Goal: Task Accomplishment & Management: Use online tool/utility

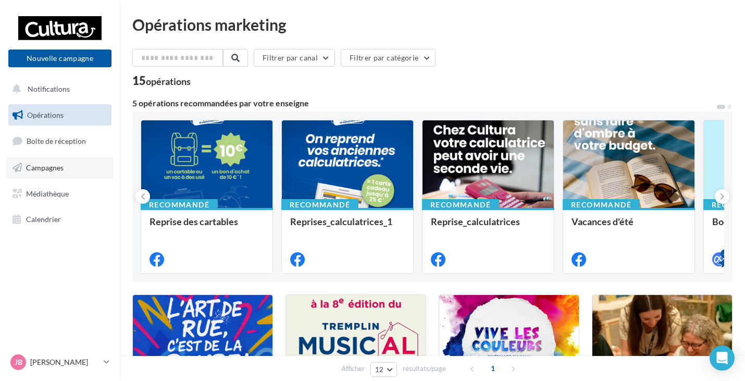
click at [61, 173] on link "Campagnes" at bounding box center [59, 168] width 107 height 22
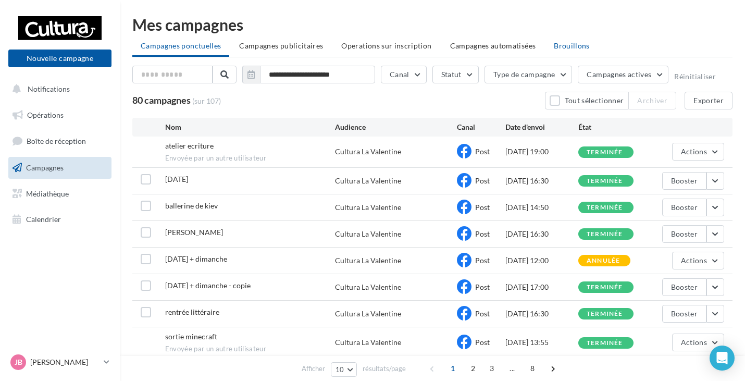
click at [573, 46] on span "Brouillons" at bounding box center [572, 45] width 36 height 9
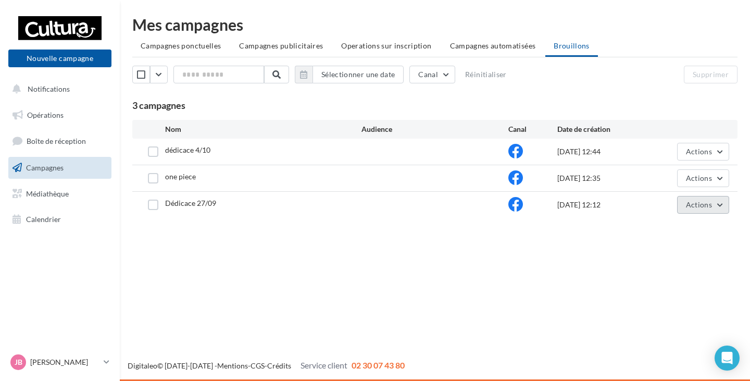
click at [695, 209] on button "Actions" at bounding box center [703, 205] width 52 height 18
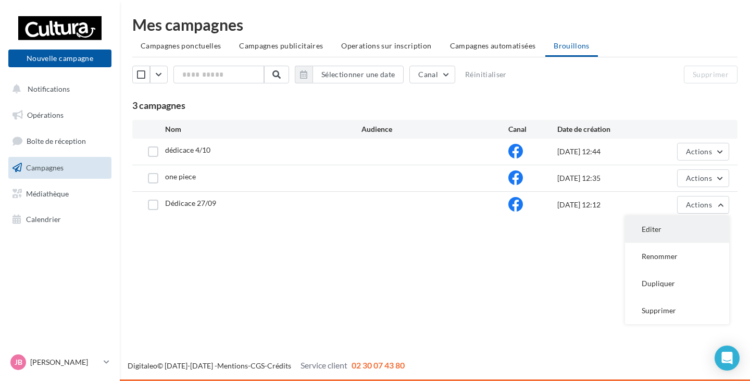
click at [683, 229] on button "Editer" at bounding box center [677, 229] width 104 height 27
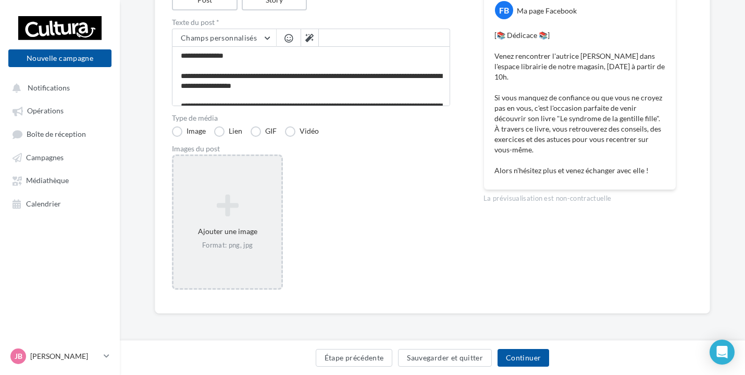
click at [212, 192] on div "Ajouter une image Format: png, jpg" at bounding box center [227, 222] width 108 height 67
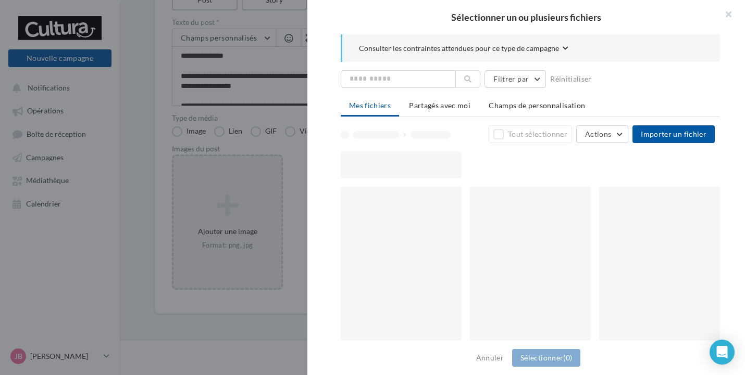
scroll to position [137, 0]
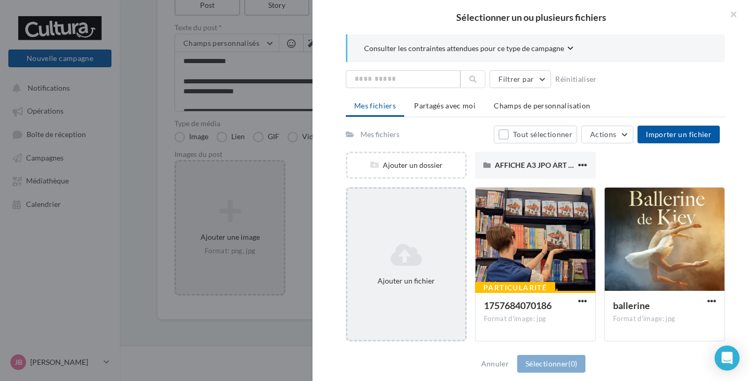
click at [429, 258] on icon at bounding box center [405, 254] width 109 height 25
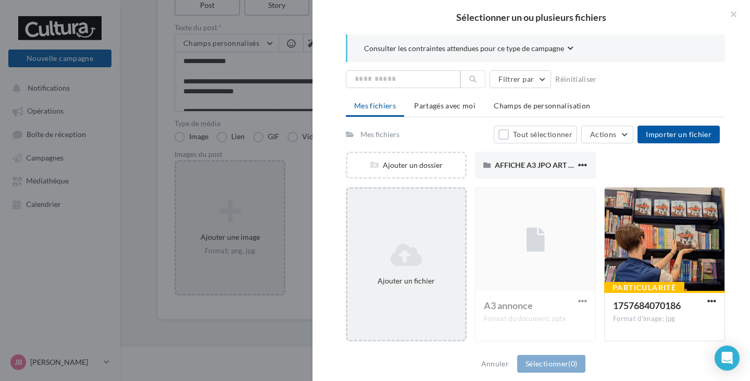
click at [411, 242] on icon at bounding box center [405, 254] width 109 height 25
click at [432, 249] on icon at bounding box center [405, 254] width 109 height 25
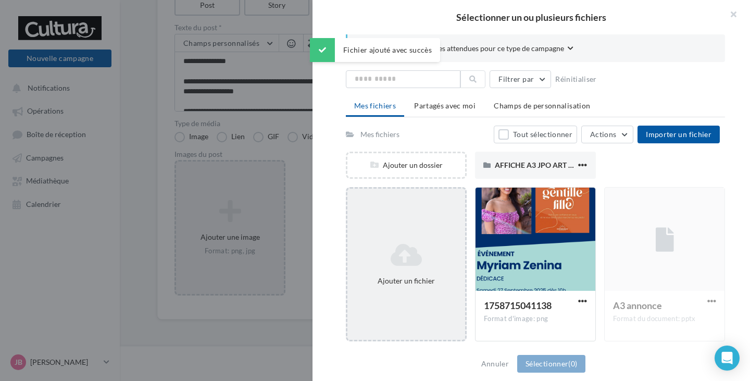
click at [406, 303] on div "Ajouter un fichier" at bounding box center [406, 264] width 121 height 154
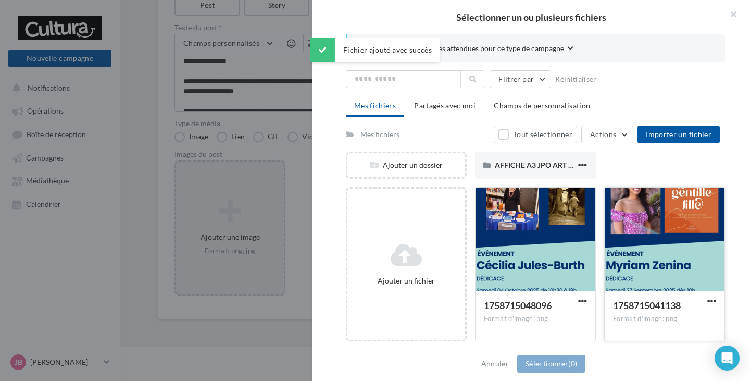
click at [653, 299] on span "1758715041138" at bounding box center [647, 304] width 68 height 11
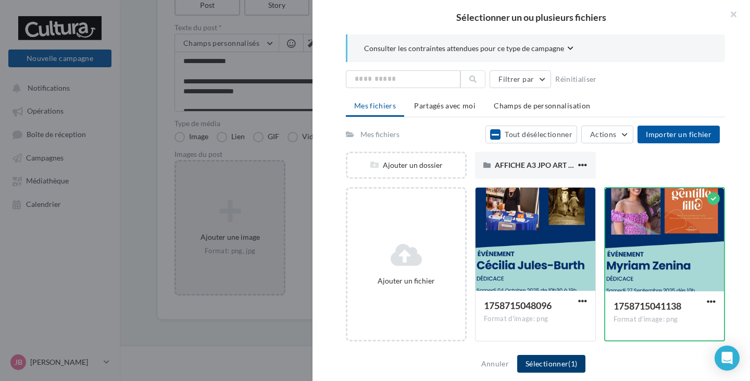
click at [554, 365] on button "Sélectionner (1)" at bounding box center [551, 364] width 68 height 18
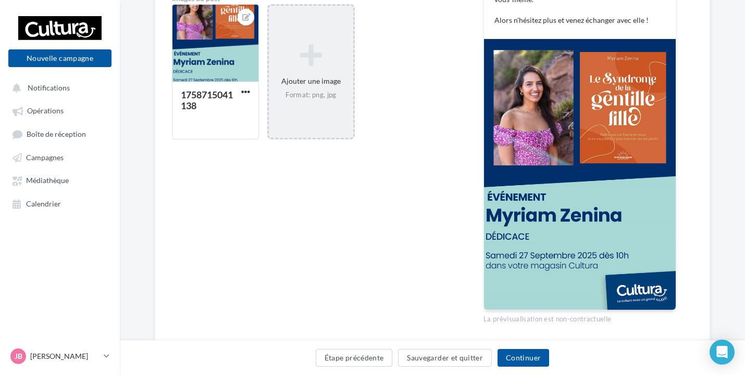
scroll to position [293, 0]
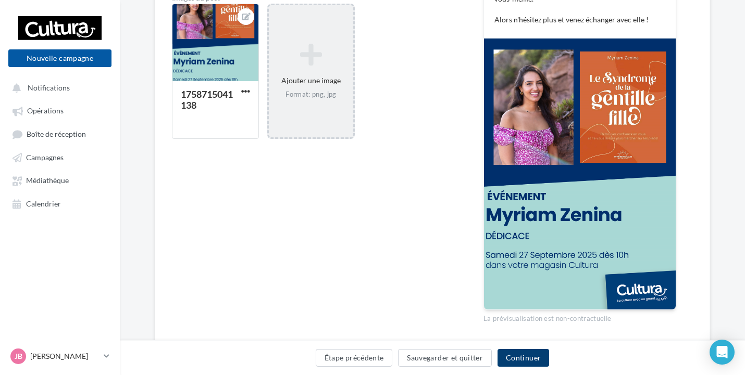
click at [517, 361] on button "Continuer" at bounding box center [523, 358] width 52 height 18
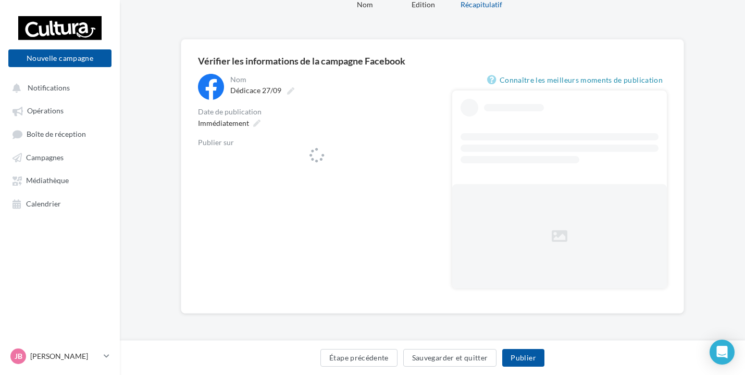
scroll to position [48, 0]
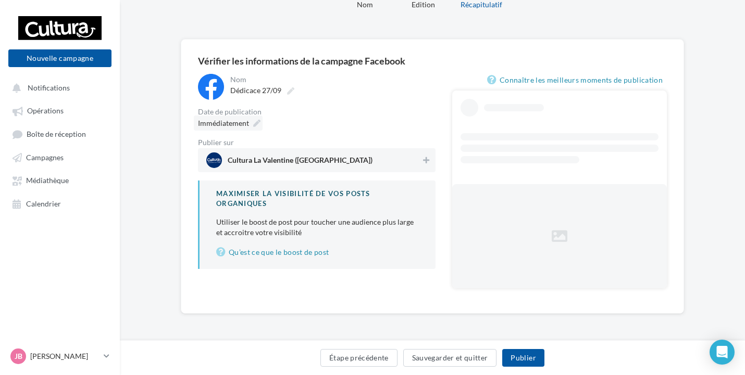
click at [238, 127] on div "**********" at bounding box center [316, 171] width 237 height 195
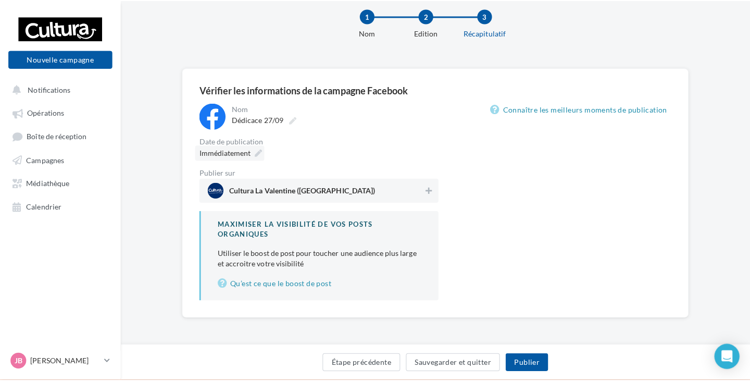
scroll to position [21, 0]
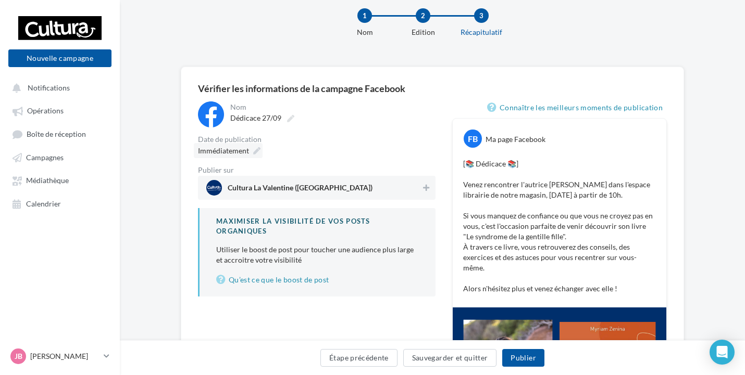
click at [249, 155] on div "Immédiatement" at bounding box center [228, 150] width 69 height 15
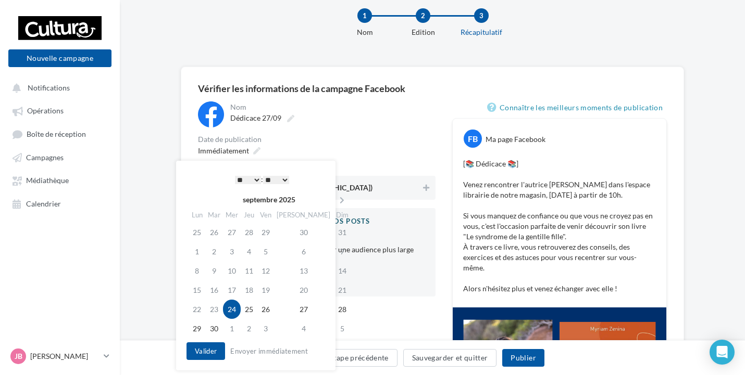
click at [254, 180] on select "* * * * * * * * * * ** ** ** ** ** ** ** ** ** ** ** ** ** **" at bounding box center [248, 180] width 26 height 8
click at [209, 352] on button "Valider" at bounding box center [205, 352] width 39 height 18
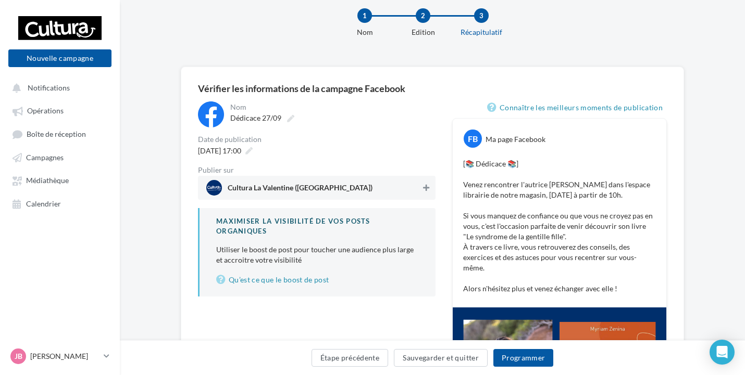
click at [426, 187] on icon at bounding box center [426, 187] width 6 height 7
click at [537, 360] on button "Programmer" at bounding box center [523, 358] width 60 height 18
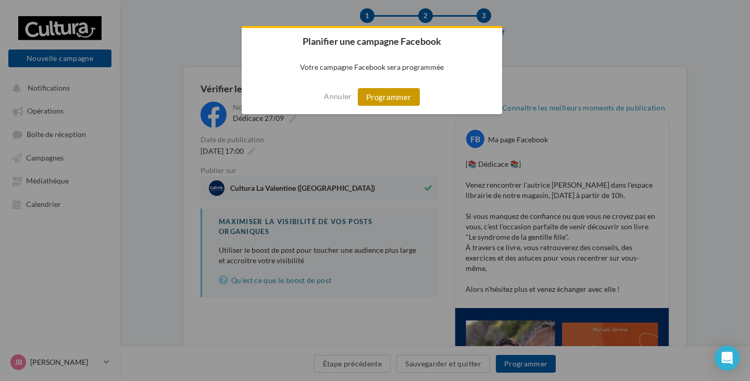
click at [387, 95] on button "Programmer" at bounding box center [389, 97] width 62 height 18
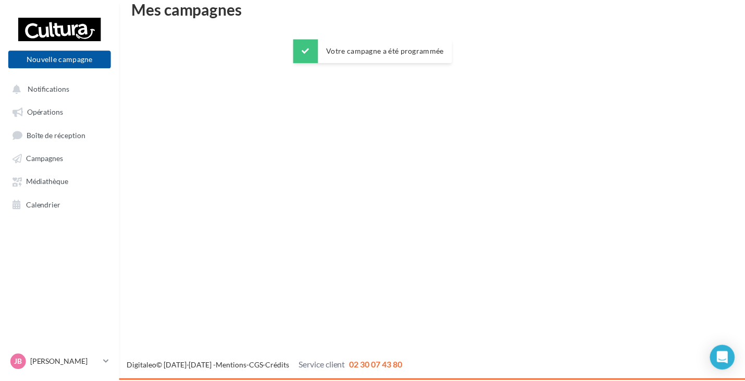
scroll to position [17, 0]
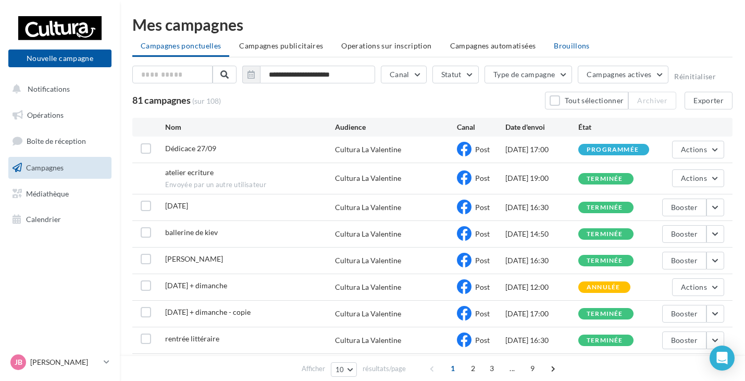
click at [547, 41] on li "Brouillons" at bounding box center [571, 45] width 53 height 19
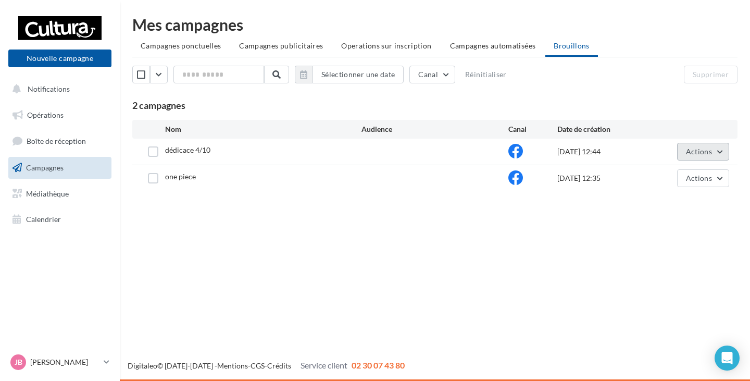
click at [709, 152] on span "Actions" at bounding box center [699, 151] width 26 height 9
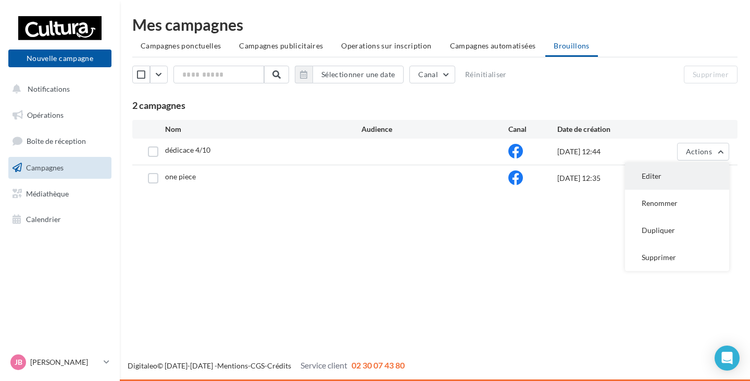
click at [699, 182] on button "Editer" at bounding box center [677, 175] width 104 height 27
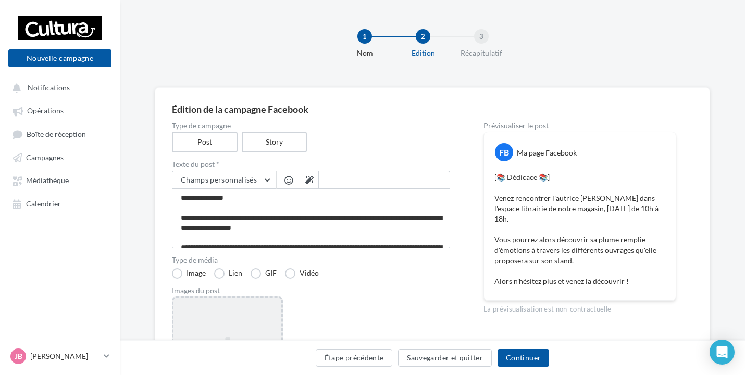
click at [233, 326] on div "Ajouter une image Format: png, jpg" at bounding box center [227, 364] width 111 height 135
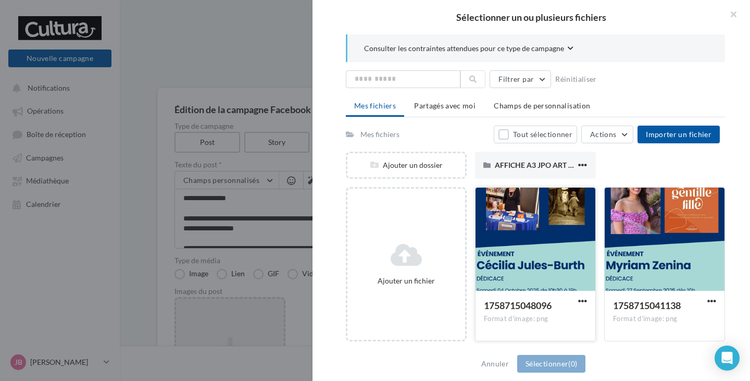
click at [504, 254] on div at bounding box center [535, 239] width 120 height 104
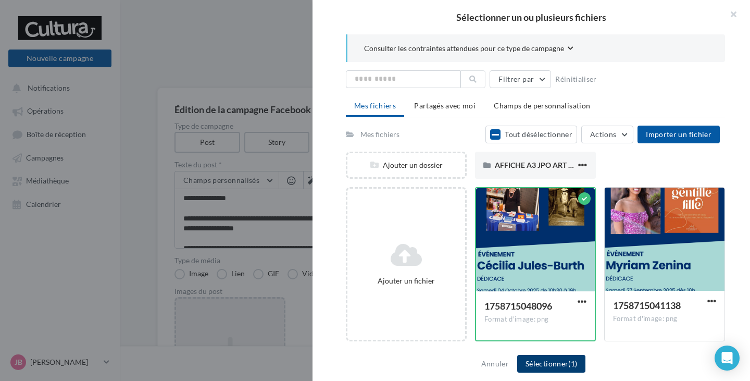
click at [550, 365] on button "Sélectionner (1)" at bounding box center [551, 364] width 68 height 18
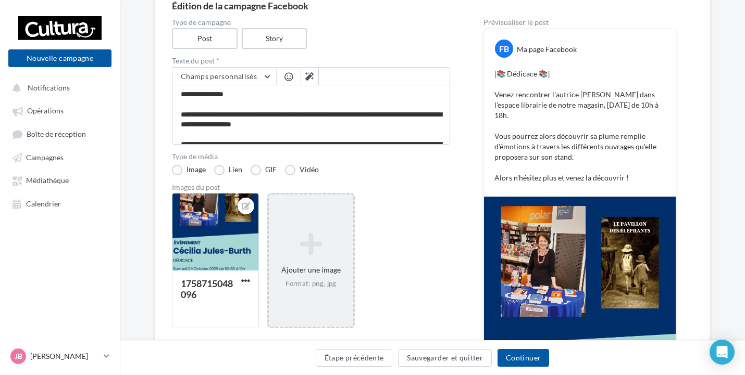
scroll to position [89, 0]
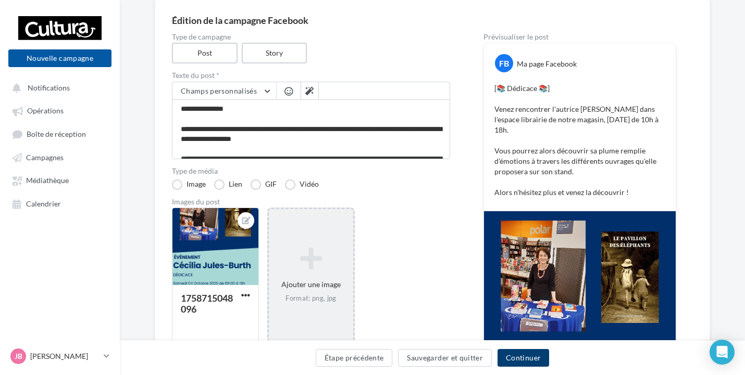
click at [514, 359] on button "Continuer" at bounding box center [523, 358] width 52 height 18
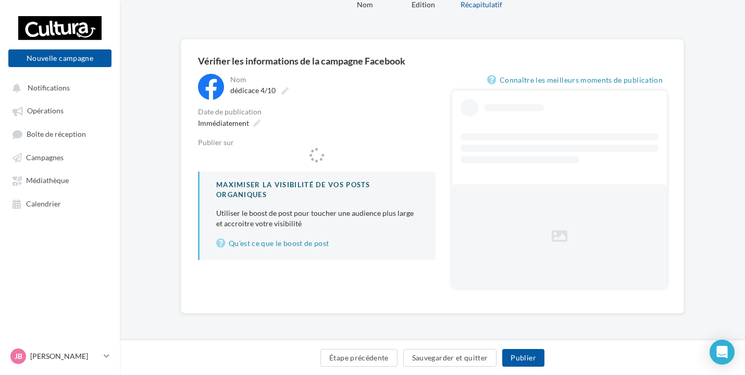
scroll to position [48, 0]
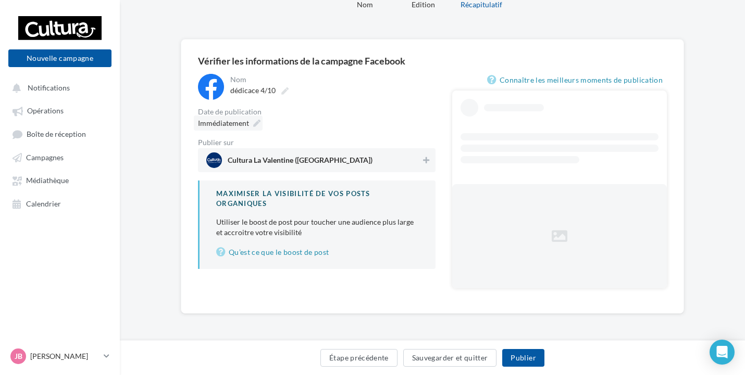
click at [221, 100] on div at bounding box center [211, 87] width 26 height 26
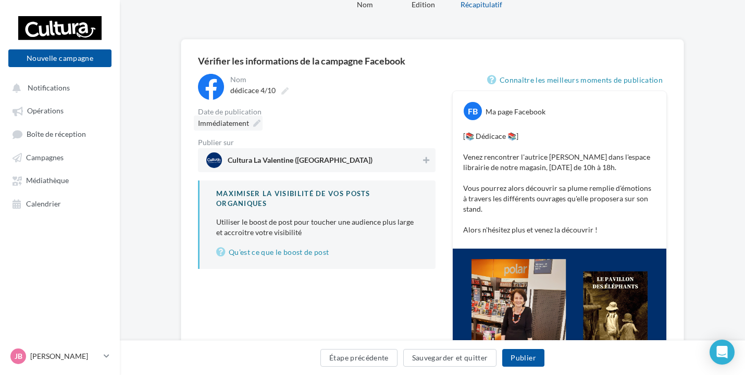
click at [256, 126] on icon at bounding box center [256, 123] width 7 height 7
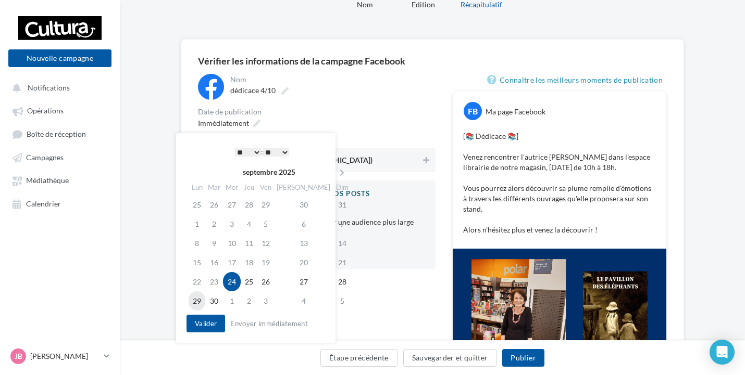
click at [195, 299] on td "29" at bounding box center [196, 301] width 17 height 19
click at [252, 151] on select "* * * * * * * * * * ** ** ** ** ** ** ** ** ** ** ** ** ** **" at bounding box center [248, 152] width 26 height 8
click at [216, 323] on button "Valider" at bounding box center [205, 324] width 39 height 18
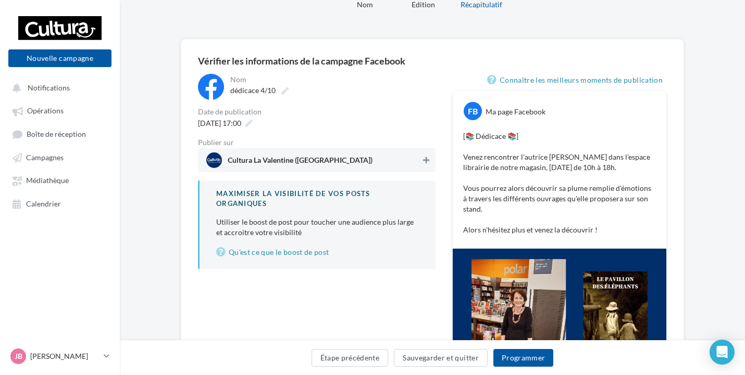
click at [429, 162] on icon at bounding box center [426, 160] width 6 height 7
click at [533, 359] on button "Programmer" at bounding box center [523, 358] width 60 height 18
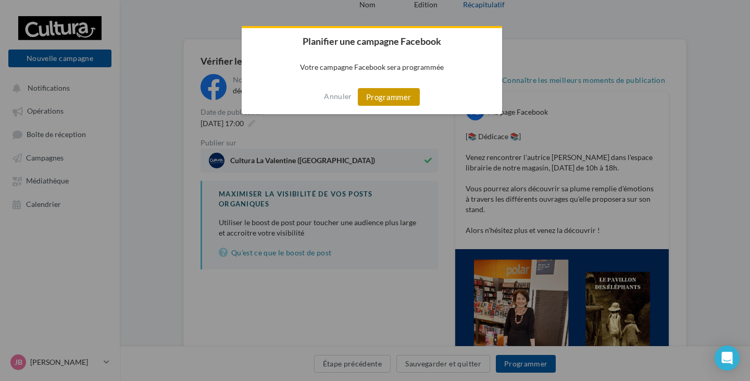
click at [405, 96] on button "Programmer" at bounding box center [389, 97] width 62 height 18
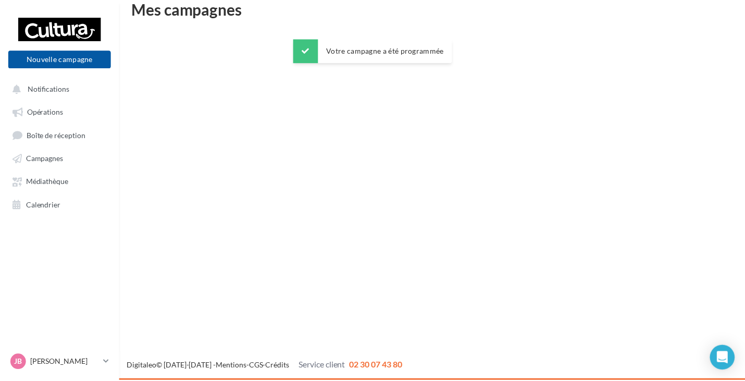
scroll to position [17, 0]
